Goal: Find specific page/section: Find specific page/section

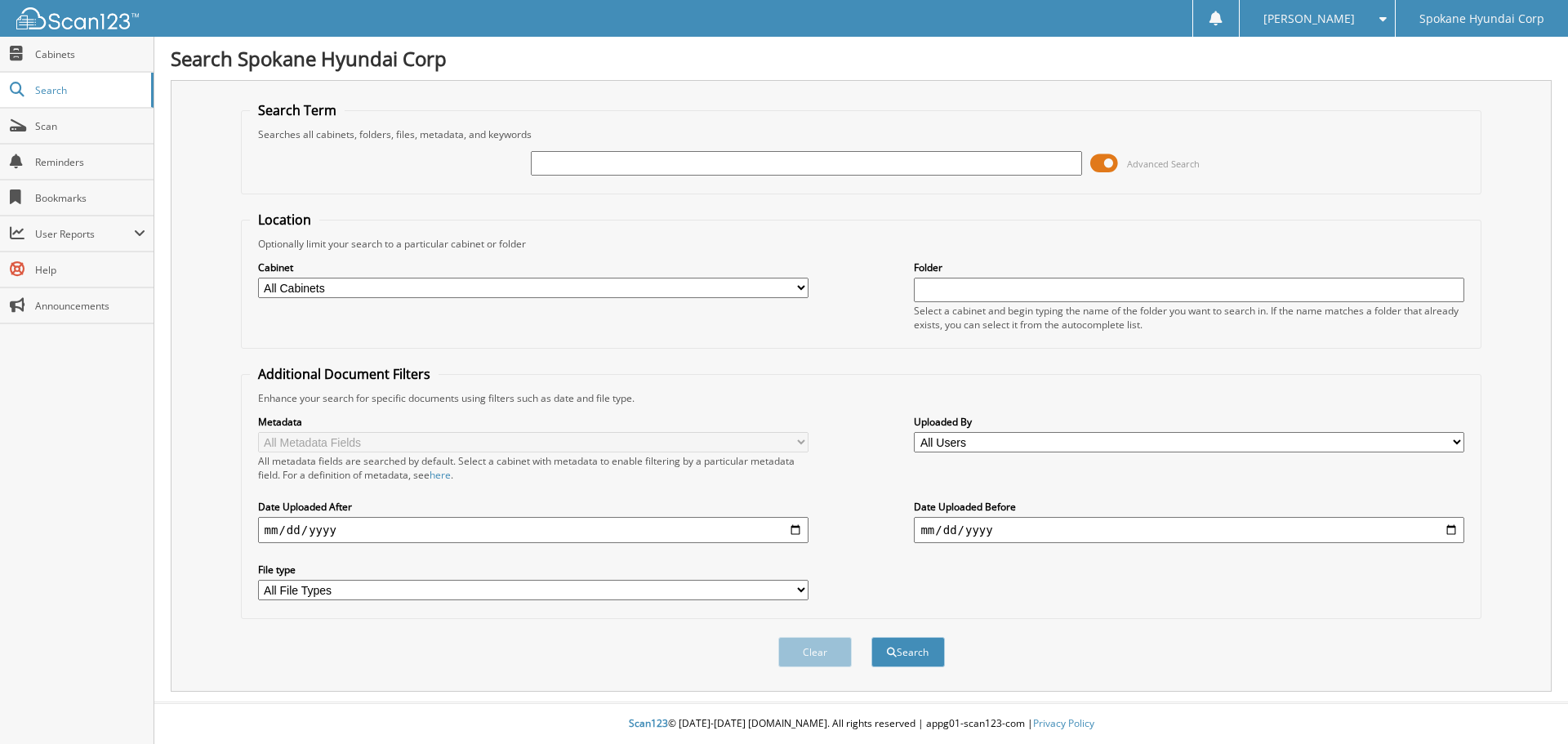
click at [601, 170] on input "text" at bounding box center [806, 163] width 551 height 25
type input "34477"
click at [912, 657] on button "Search" at bounding box center [908, 652] width 74 height 31
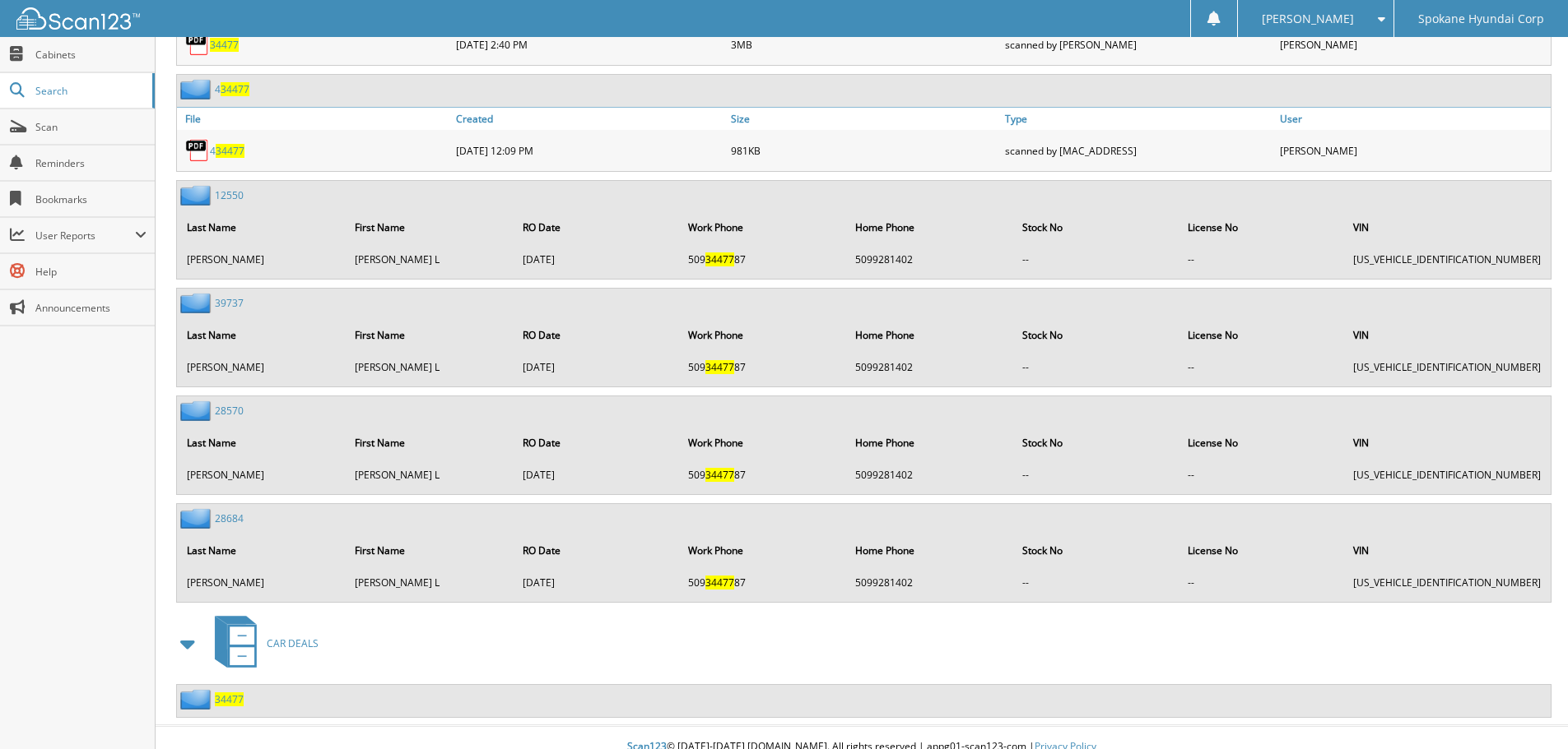
scroll to position [886, 0]
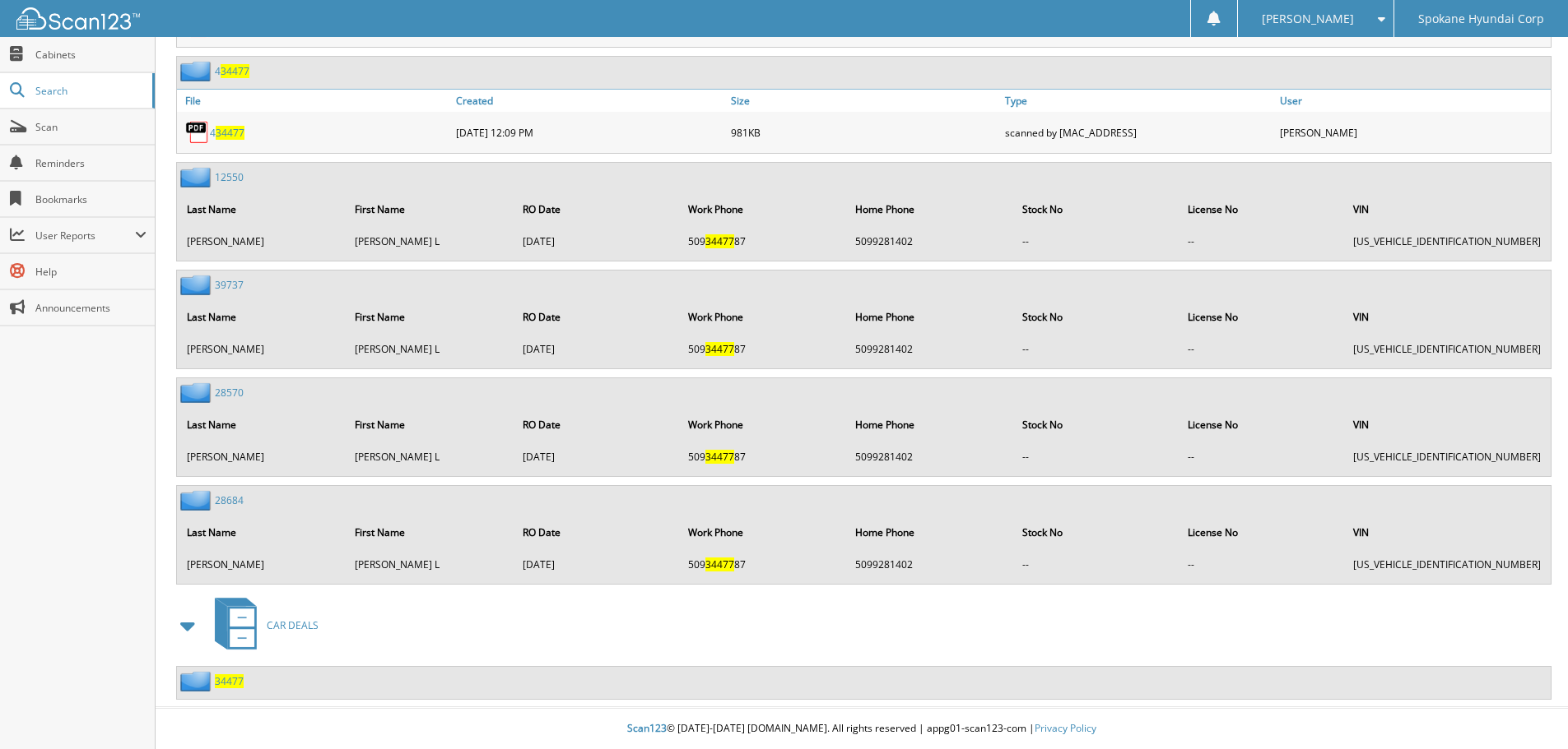
click at [230, 680] on span "34477" at bounding box center [230, 682] width 29 height 14
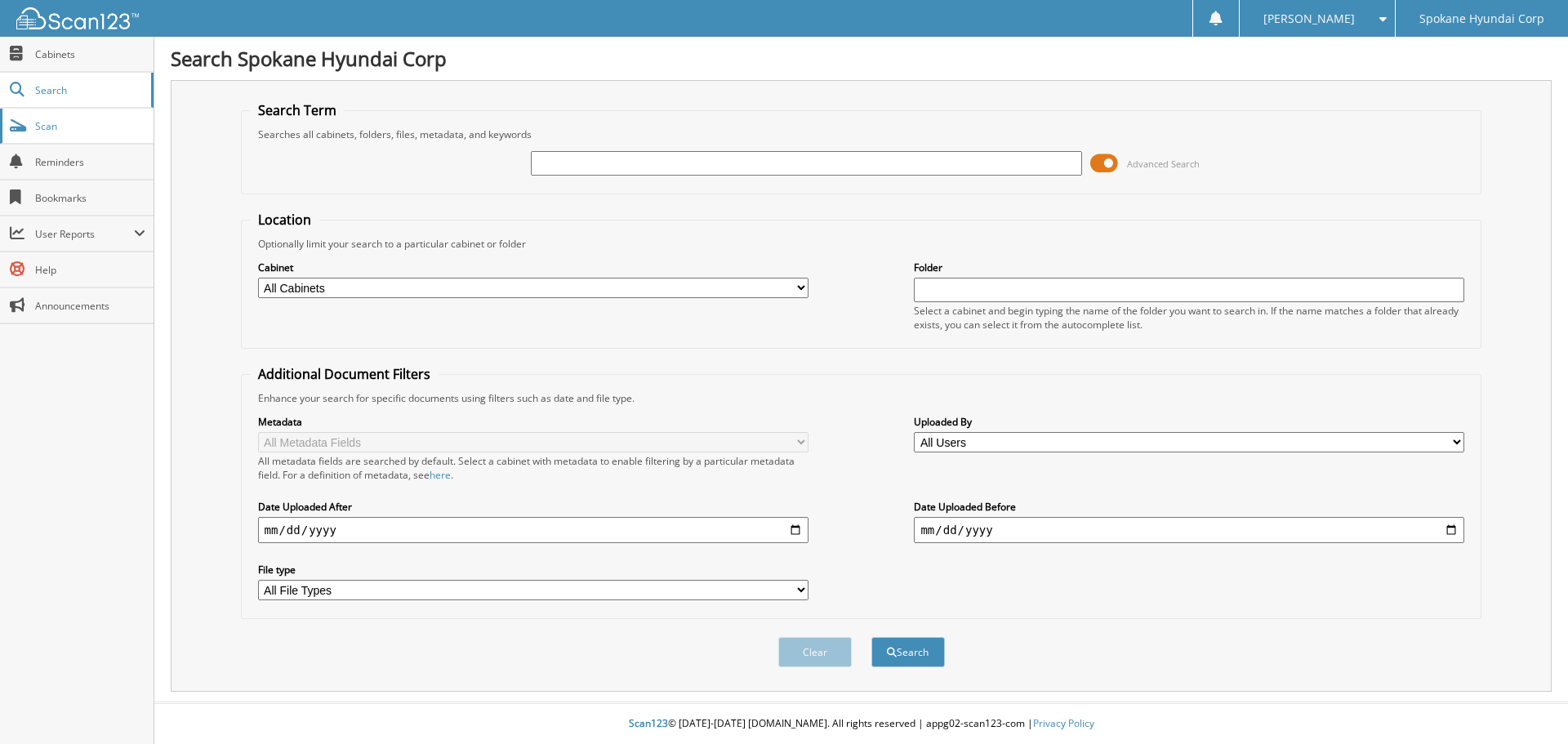
click at [57, 120] on span "Scan" at bounding box center [90, 126] width 110 height 14
click at [652, 168] on input "text" at bounding box center [806, 163] width 551 height 25
type input "34366"
click at [872, 637] on button "Search" at bounding box center [908, 652] width 74 height 31
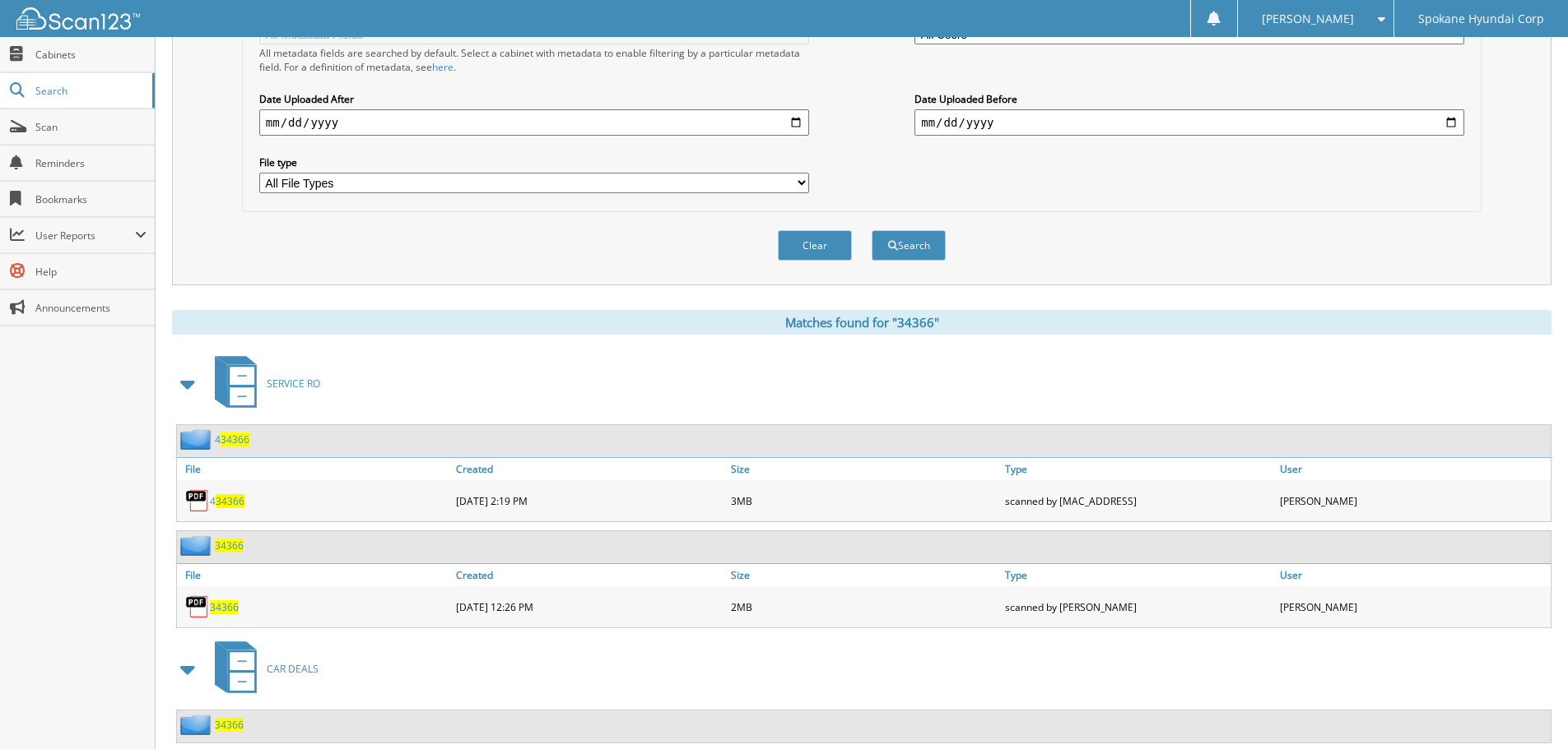
scroll to position [456, 0]
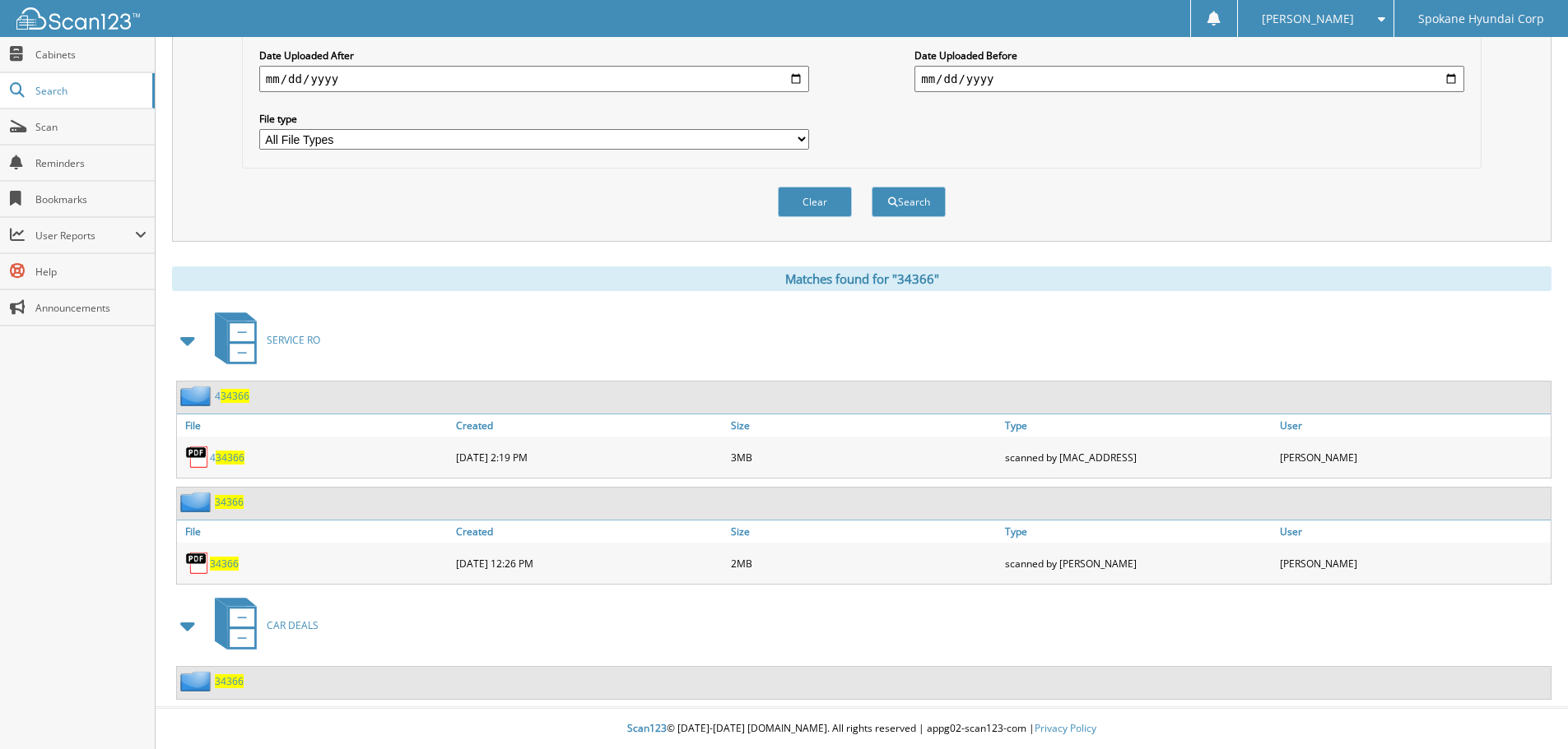
click at [226, 688] on div "34366" at bounding box center [210, 682] width 67 height 20
click at [226, 678] on span "34366" at bounding box center [230, 682] width 29 height 14
